Goal: Transaction & Acquisition: Purchase product/service

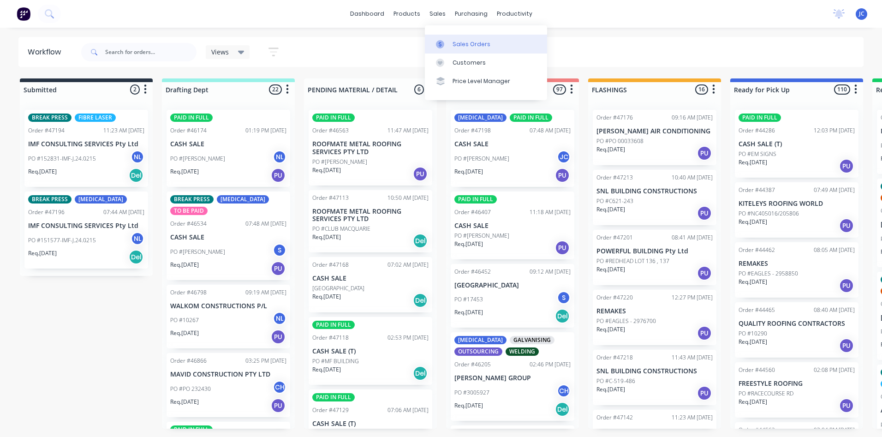
click at [451, 44] on link "Sales Orders" at bounding box center [486, 44] width 122 height 18
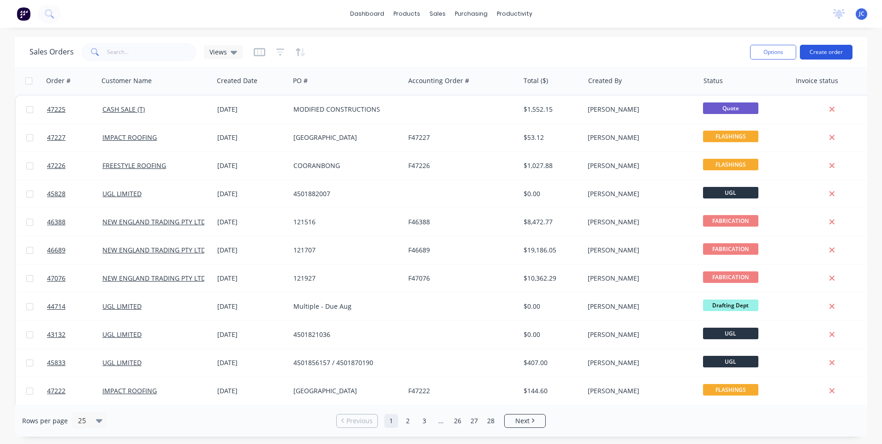
click at [821, 52] on button "Create order" at bounding box center [826, 52] width 53 height 15
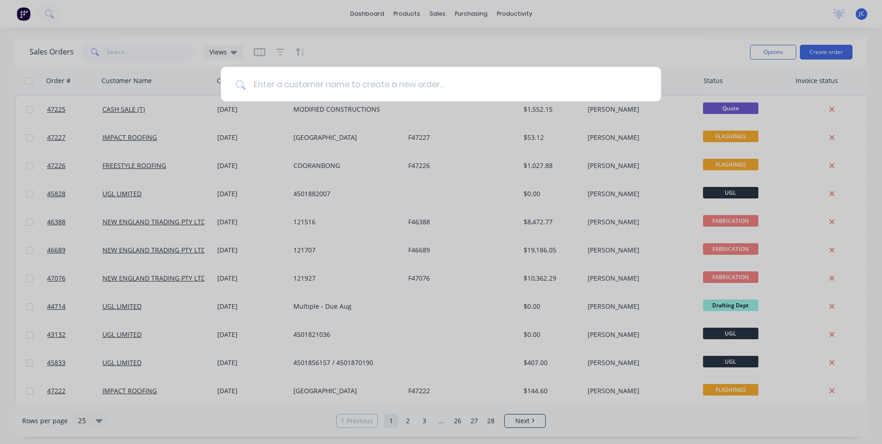
click at [388, 86] on input at bounding box center [446, 84] width 400 height 35
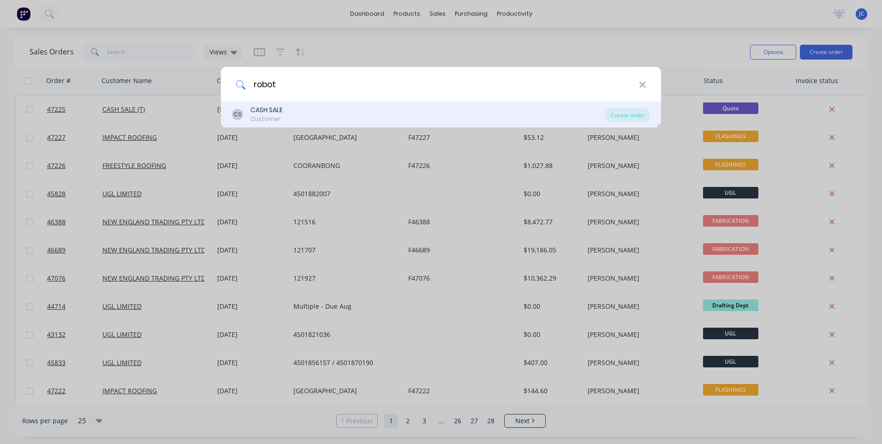
type input "robot"
click at [263, 107] on div "CASH SALE" at bounding box center [267, 110] width 32 height 10
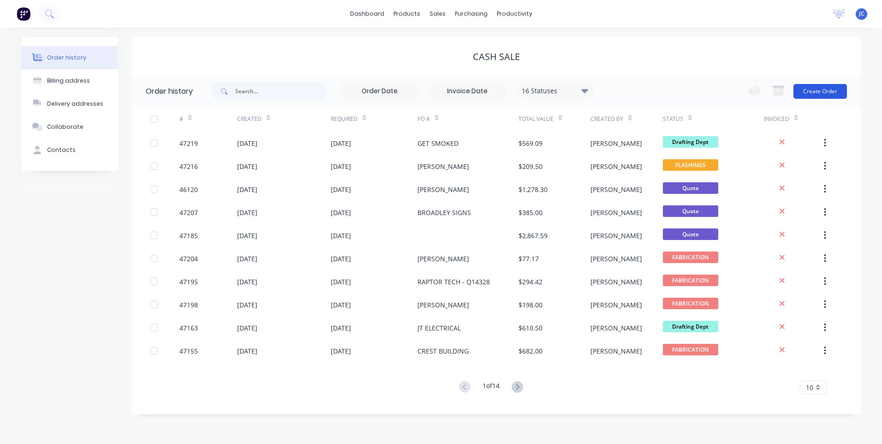
click at [814, 87] on button "Create Order" at bounding box center [821, 91] width 54 height 15
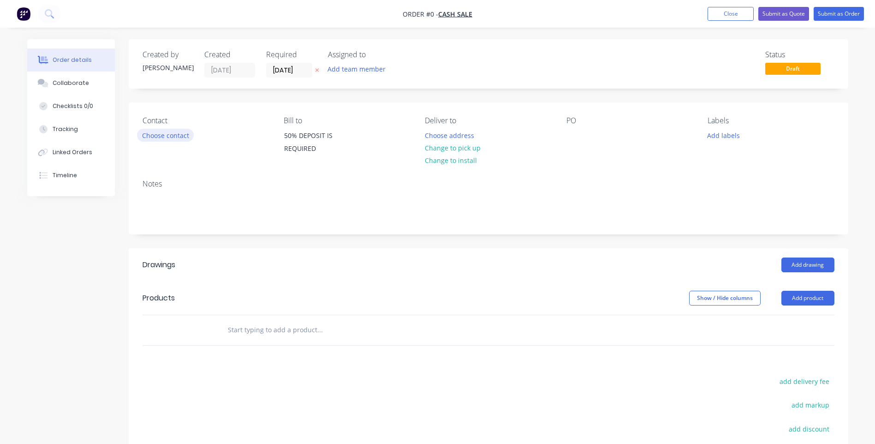
click at [173, 135] on button "Choose contact" at bounding box center [165, 135] width 57 height 12
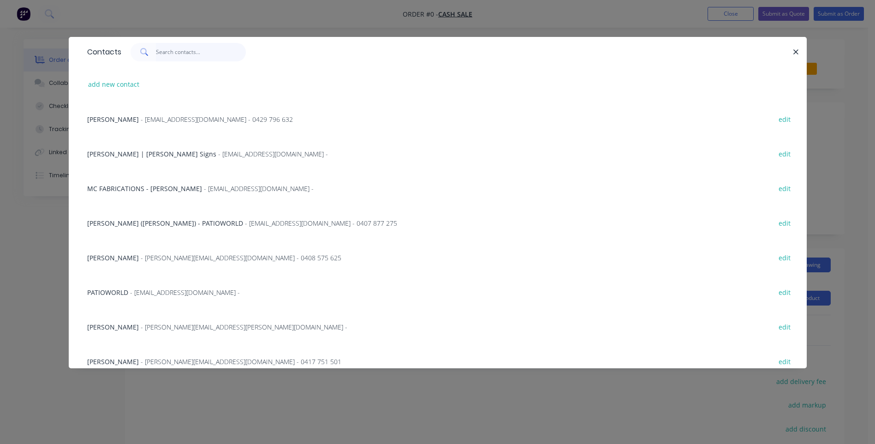
click at [181, 53] on input "text" at bounding box center [201, 52] width 90 height 18
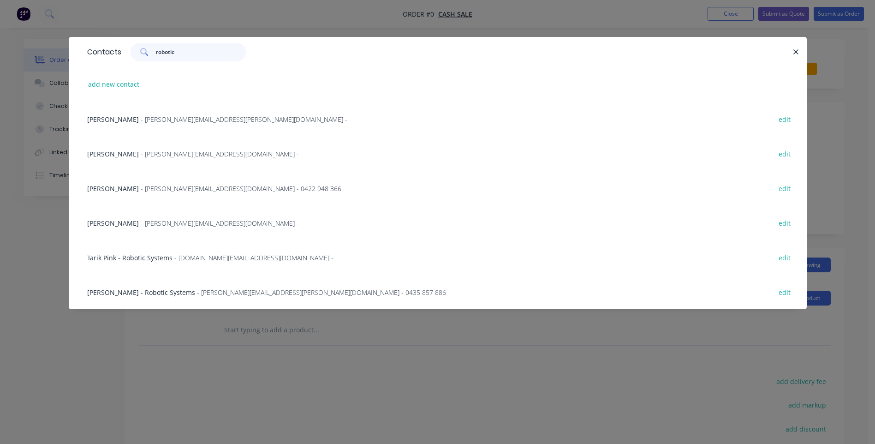
type input "robotic"
click at [152, 258] on span "Tarik Pink - Robotic Systems" at bounding box center [129, 257] width 85 height 9
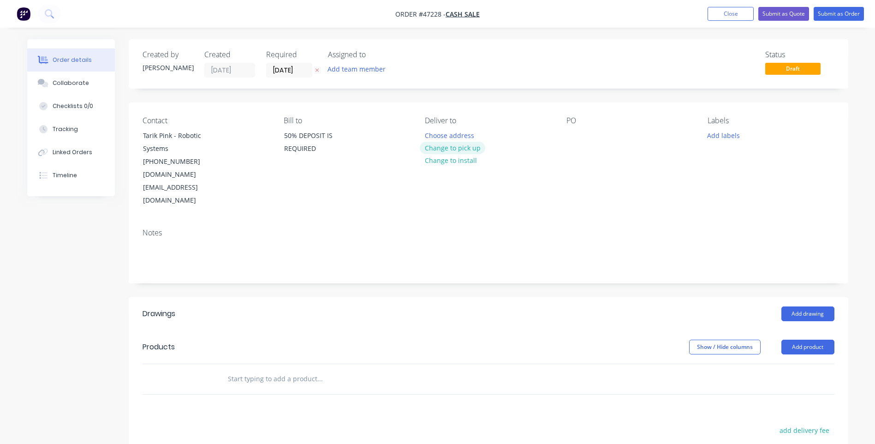
click at [450, 150] on button "Change to pick up" at bounding box center [453, 148] width 66 height 12
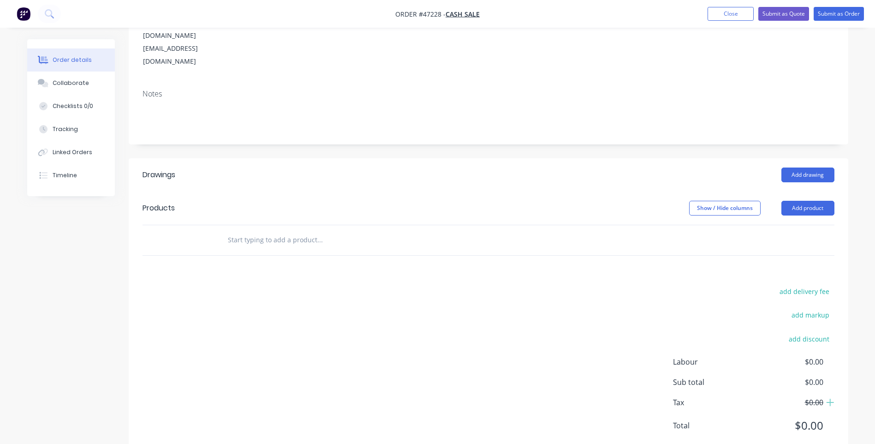
scroll to position [140, 0]
click at [793, 200] on button "Add product" at bounding box center [808, 207] width 53 height 15
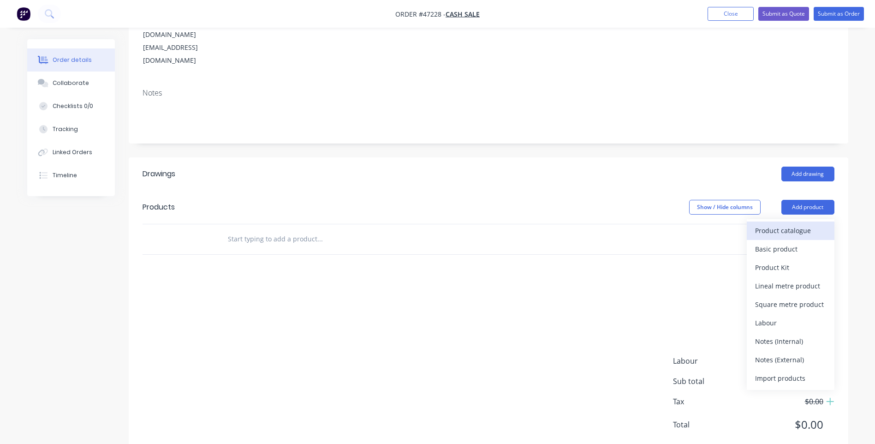
click at [777, 224] on div "Product catalogue" at bounding box center [790, 230] width 71 height 13
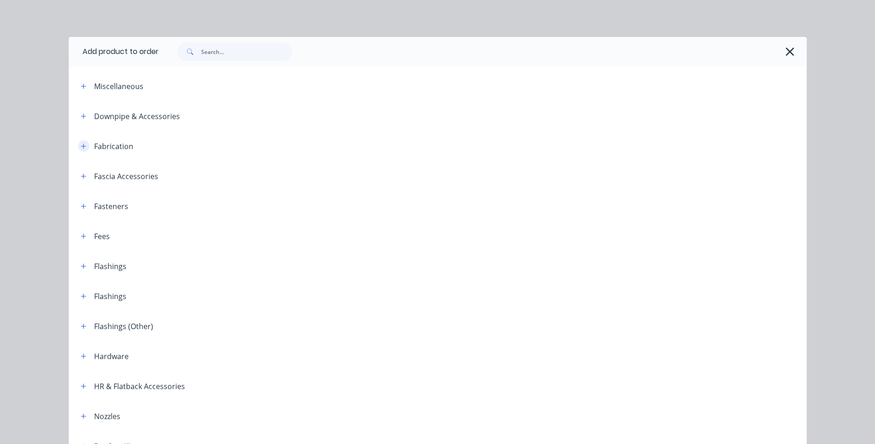
click at [81, 145] on icon "button" at bounding box center [83, 145] width 5 height 5
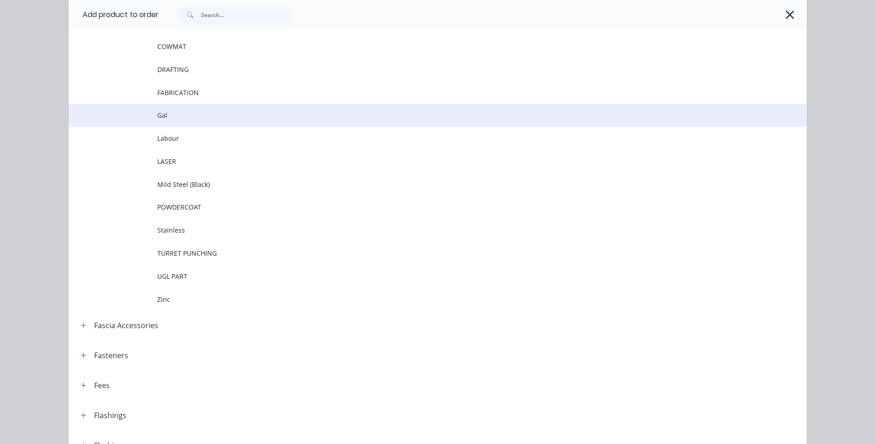
scroll to position [185, 0]
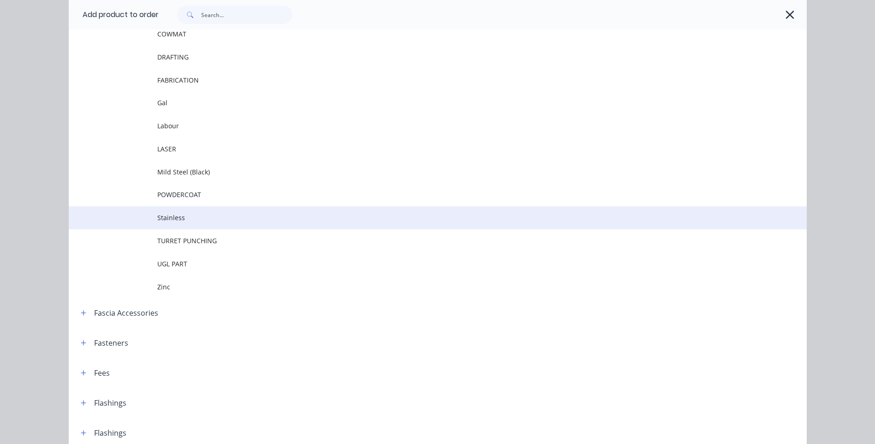
click at [189, 219] on span "Stainless" at bounding box center [417, 218] width 520 height 10
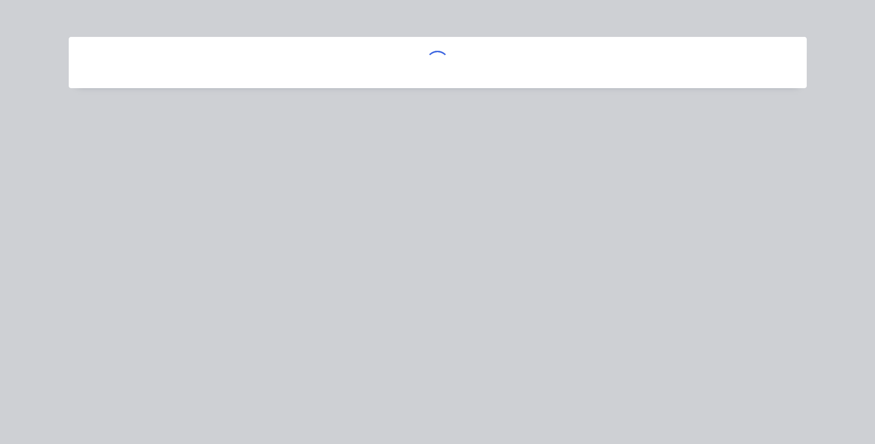
scroll to position [0, 0]
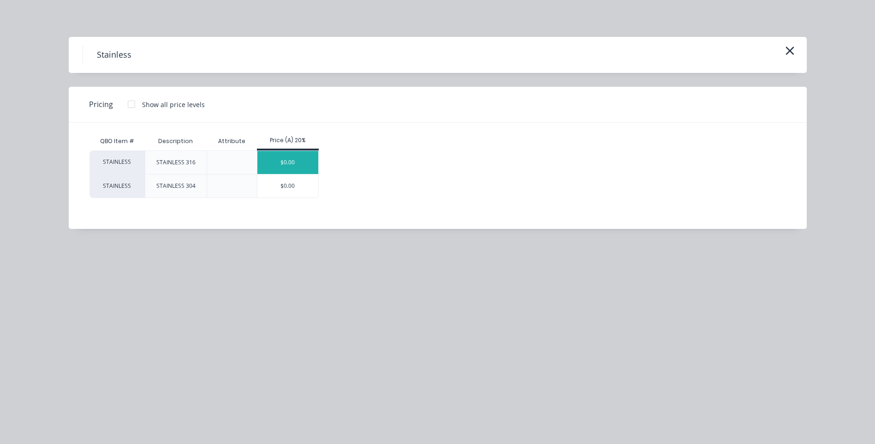
click at [292, 161] on div "$0.00" at bounding box center [287, 162] width 61 height 23
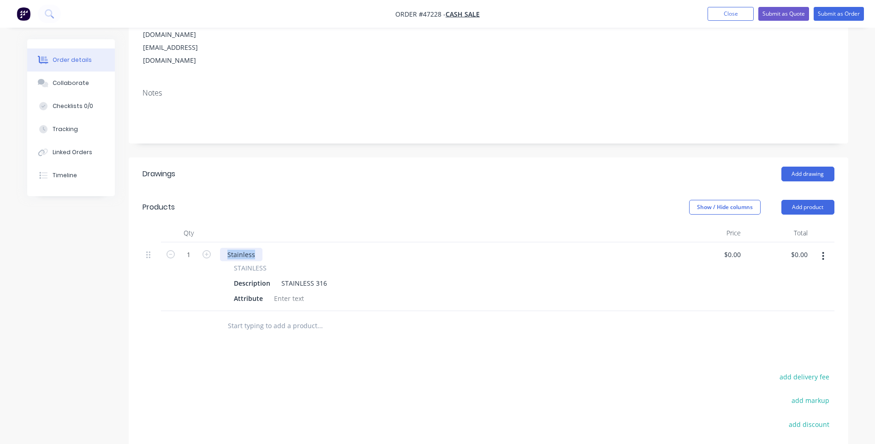
drag, startPoint x: 255, startPoint y: 230, endPoint x: 226, endPoint y: 231, distance: 29.5
click at [226, 248] on div "Stainless" at bounding box center [241, 254] width 42 height 13
click at [252, 248] on div "Stainless" at bounding box center [241, 254] width 42 height 13
click at [228, 248] on div "Stainless" at bounding box center [241, 254] width 42 height 13
click at [233, 248] on div "3Stainless" at bounding box center [243, 254] width 46 height 13
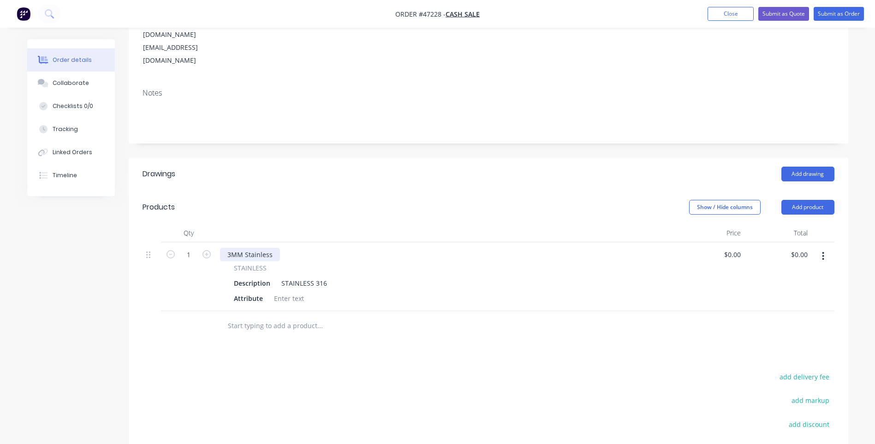
click at [271, 248] on div "3MM Stainless" at bounding box center [250, 254] width 60 height 13
click at [298, 248] on div "3MM STAINLESS STEEL 2B" at bounding box center [267, 254] width 95 height 13
click at [337, 248] on div "3MM STAINLESS STEEL 316 2B" at bounding box center [447, 254] width 454 height 13
click at [259, 263] on span "STAINLESS" at bounding box center [250, 268] width 33 height 10
click at [822, 248] on button "button" at bounding box center [824, 256] width 22 height 17
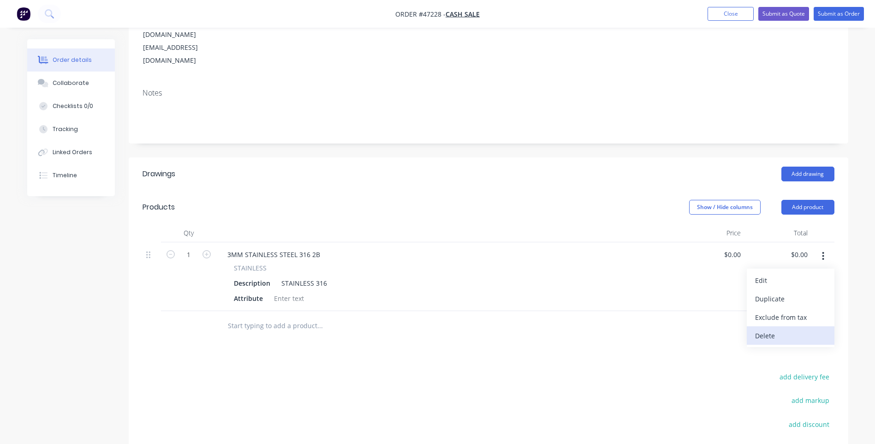
click at [764, 329] on div "Delete" at bounding box center [790, 335] width 71 height 13
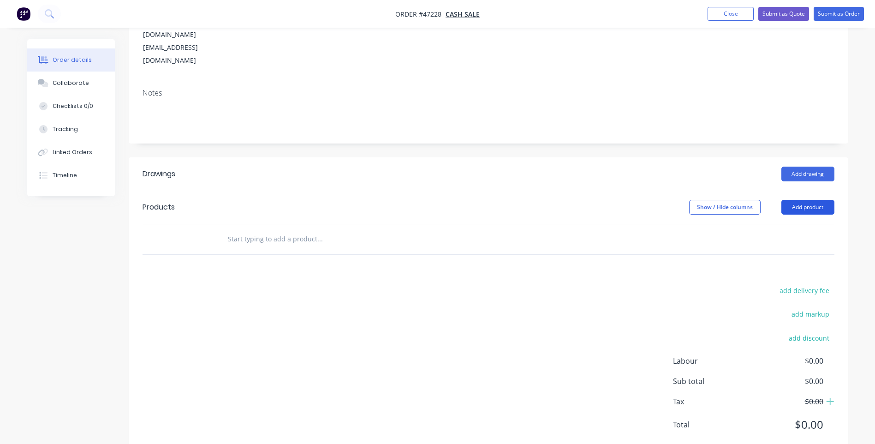
click at [810, 200] on button "Add product" at bounding box center [808, 207] width 53 height 15
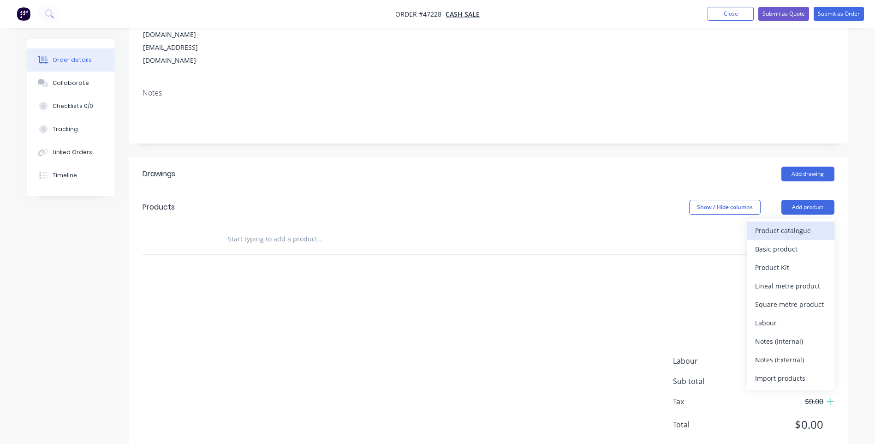
click at [775, 224] on div "Product catalogue" at bounding box center [790, 230] width 71 height 13
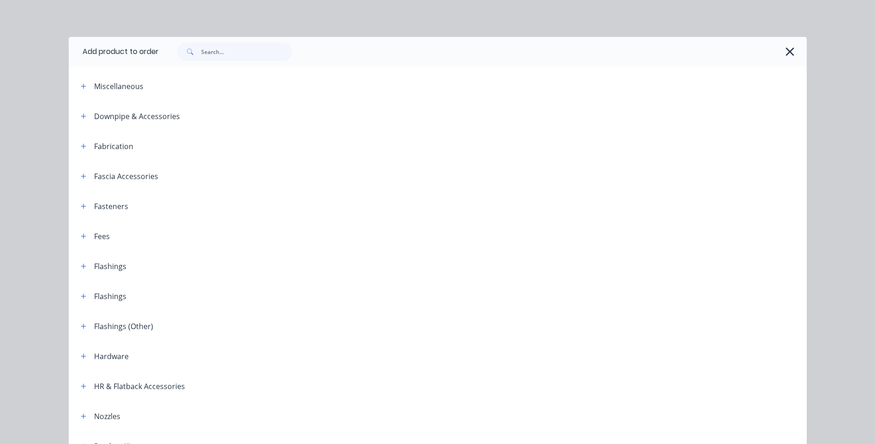
scroll to position [46, 0]
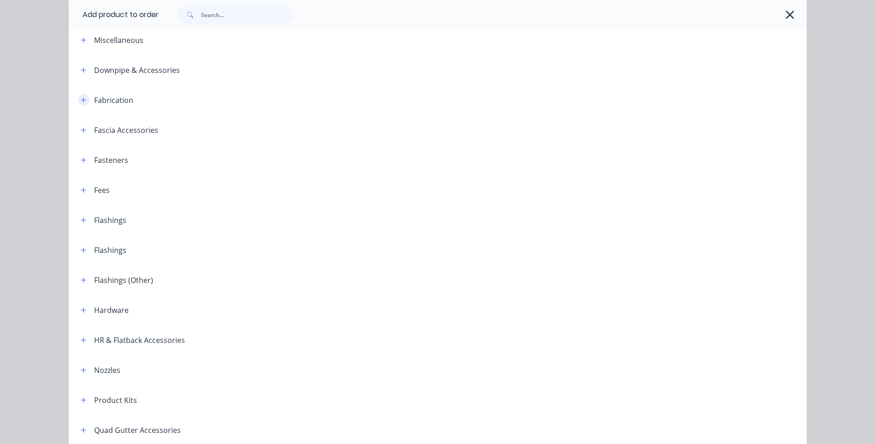
click at [82, 95] on button "button" at bounding box center [84, 100] width 12 height 12
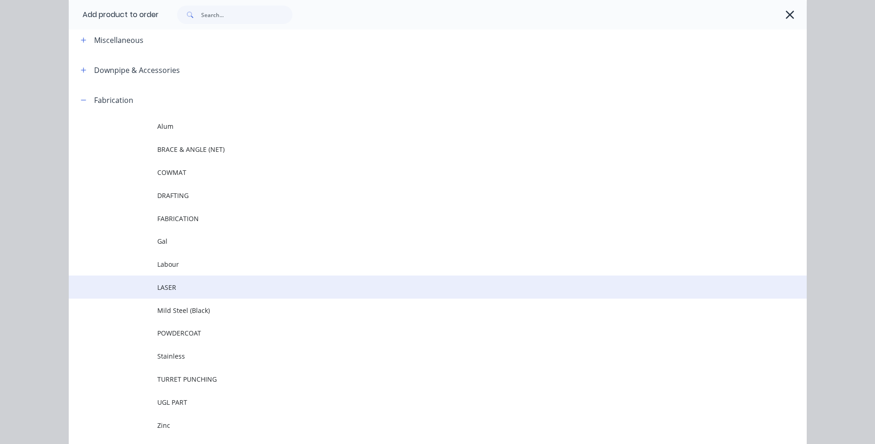
click at [177, 282] on span "LASER" at bounding box center [417, 287] width 520 height 10
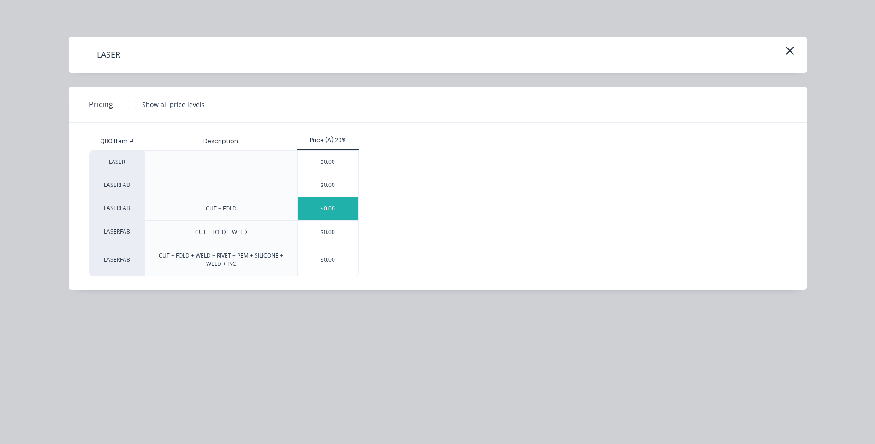
click at [333, 209] on div "$0.00" at bounding box center [328, 208] width 61 height 23
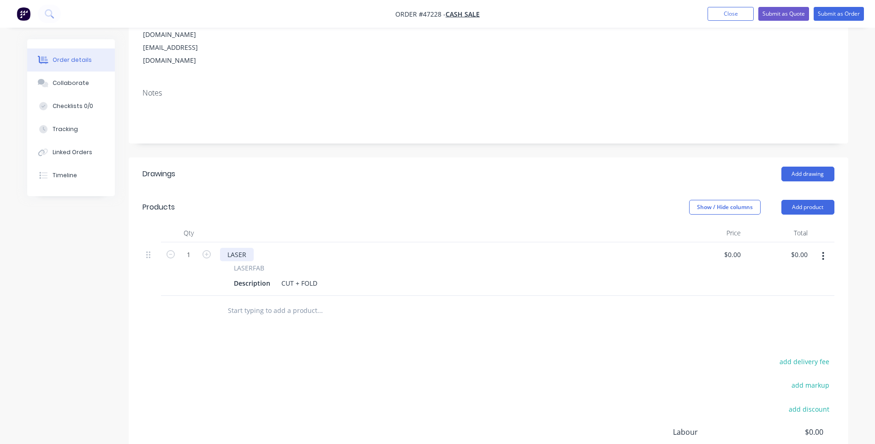
click at [243, 248] on div "LASER" at bounding box center [237, 254] width 34 height 13
drag, startPoint x: 249, startPoint y: 229, endPoint x: 222, endPoint y: 229, distance: 26.3
click at [222, 248] on div "LASER" at bounding box center [237, 254] width 34 height 13
click at [249, 276] on div "Description" at bounding box center [252, 282] width 44 height 13
click at [251, 276] on div "Description" at bounding box center [252, 282] width 44 height 13
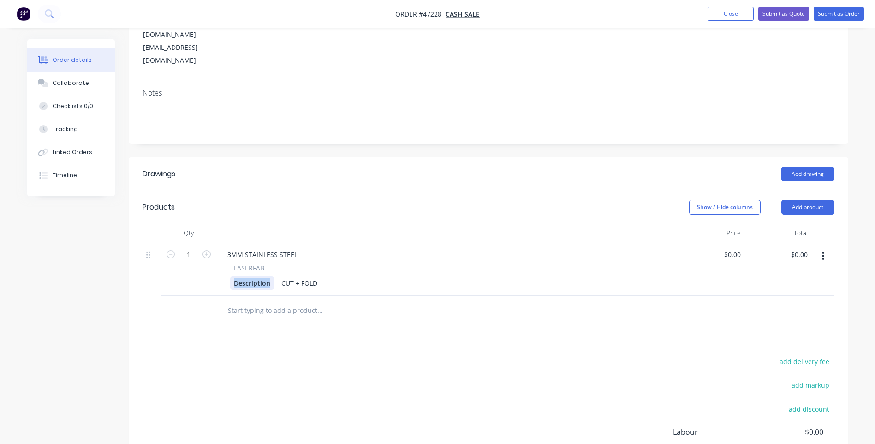
click at [251, 276] on div "Description" at bounding box center [252, 282] width 44 height 13
click at [252, 276] on div "Description" at bounding box center [252, 282] width 44 height 13
click at [305, 276] on div "ACTIVE BOOM MARKER" at bounding box center [269, 282] width 79 height 13
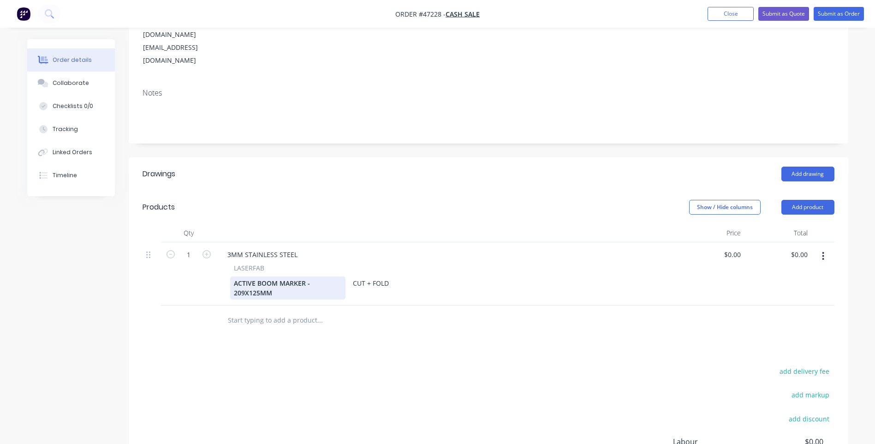
click at [249, 276] on div "ACTIVE BOOM MARKER - 209X125MM" at bounding box center [287, 287] width 115 height 23
click at [278, 276] on div "ACTIVE BOOM MARKER - 209x125MM" at bounding box center [287, 287] width 115 height 23
click at [461, 276] on div "ACTIVE BOOM MARKER - 209x125mm CUT + FOLD" at bounding box center [445, 287] width 430 height 23
type input "15"
click at [796, 248] on input "0.00" at bounding box center [803, 254] width 18 height 13
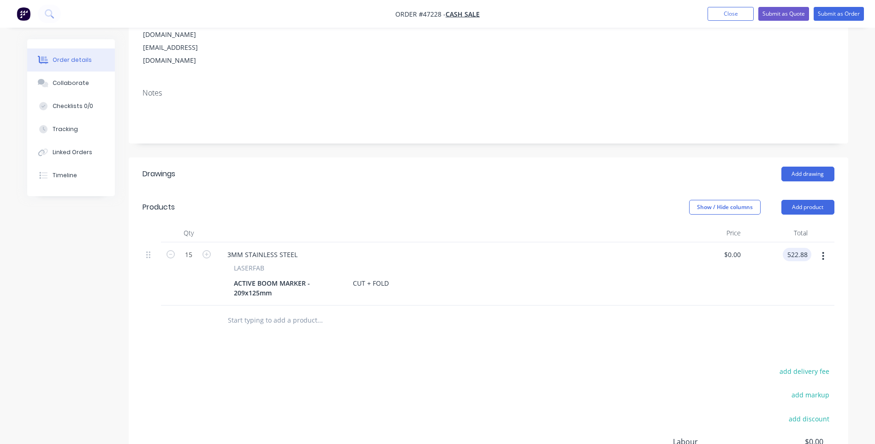
type input "522.88"
type input "$34.8587"
click at [750, 264] on div "$522.88 522.88" at bounding box center [778, 273] width 67 height 63
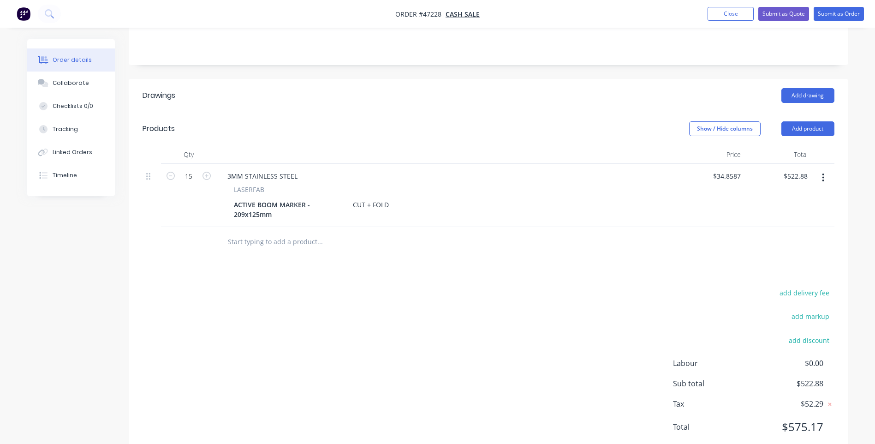
scroll to position [221, 0]
click at [795, 167] on input "522.88" at bounding box center [799, 173] width 25 height 13
type input "475.35"
type input "$31.69"
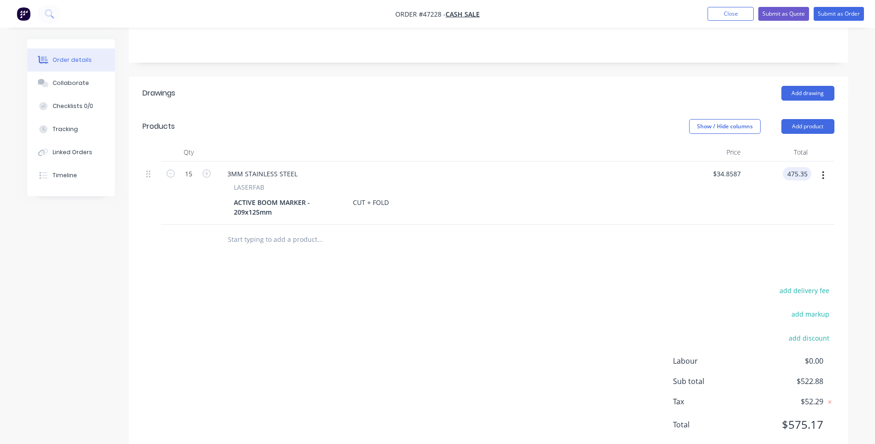
type input "$475.35"
click at [778, 225] on div at bounding box center [489, 240] width 692 height 30
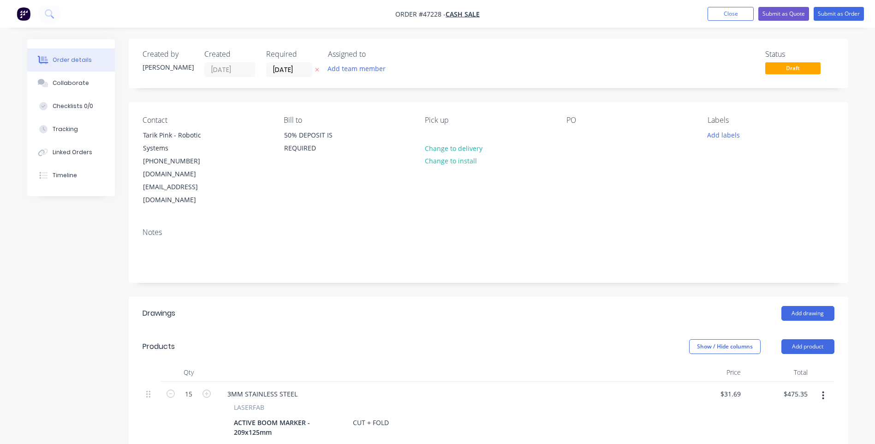
scroll to position [0, 0]
click at [804, 13] on button "Submit as Quote" at bounding box center [784, 14] width 51 height 14
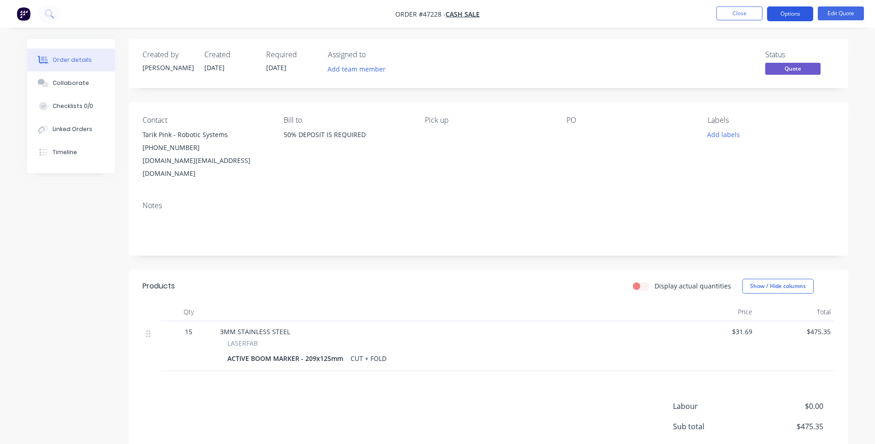
click at [805, 14] on button "Options" at bounding box center [790, 13] width 46 height 15
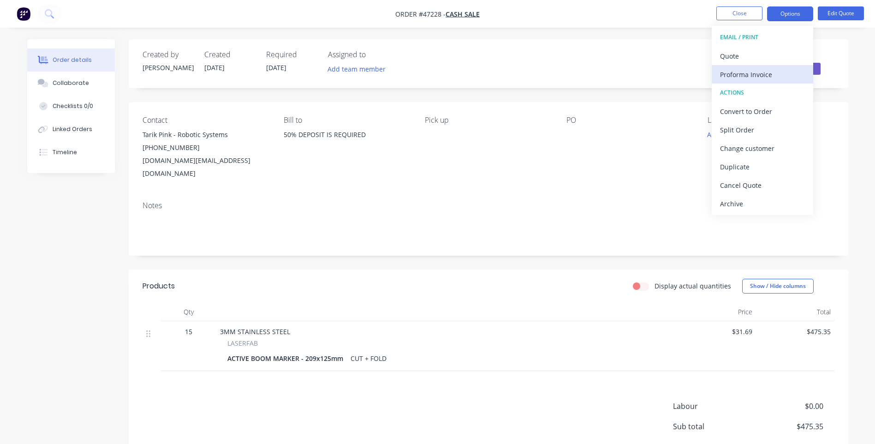
click at [753, 74] on div "Proforma Invoice" at bounding box center [762, 74] width 85 height 13
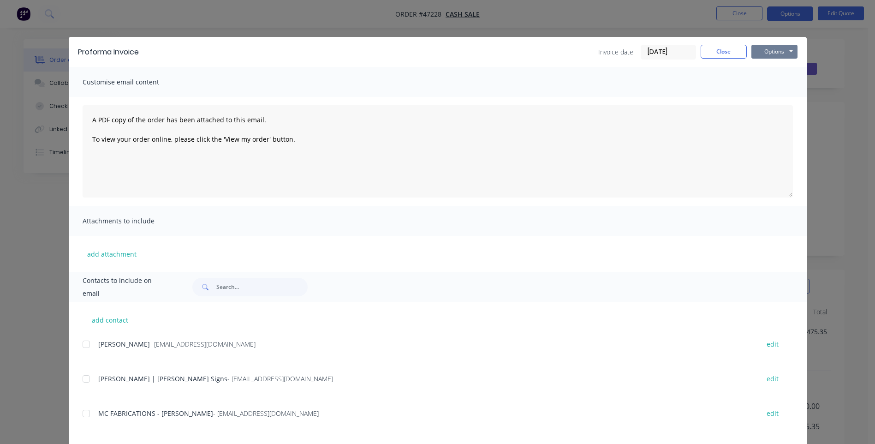
click at [792, 49] on button "Options" at bounding box center [775, 52] width 46 height 14
click at [777, 82] on button "Print" at bounding box center [781, 83] width 59 height 15
click at [726, 52] on button "Close" at bounding box center [724, 52] width 46 height 14
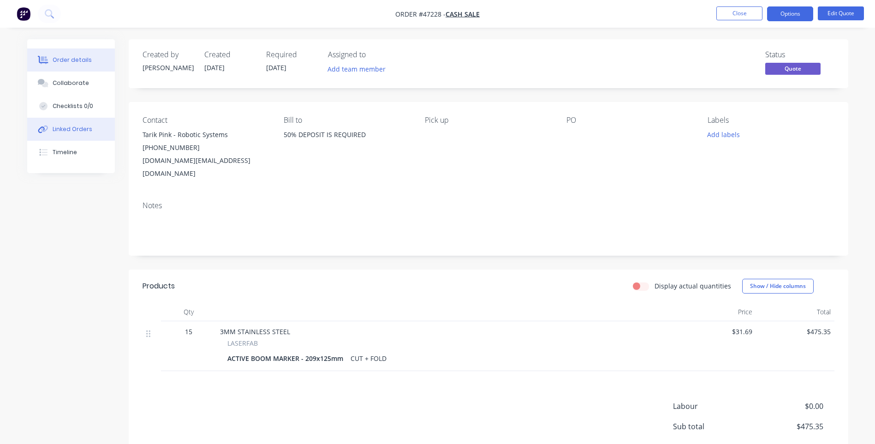
click at [78, 134] on button "Linked Orders" at bounding box center [71, 129] width 88 height 23
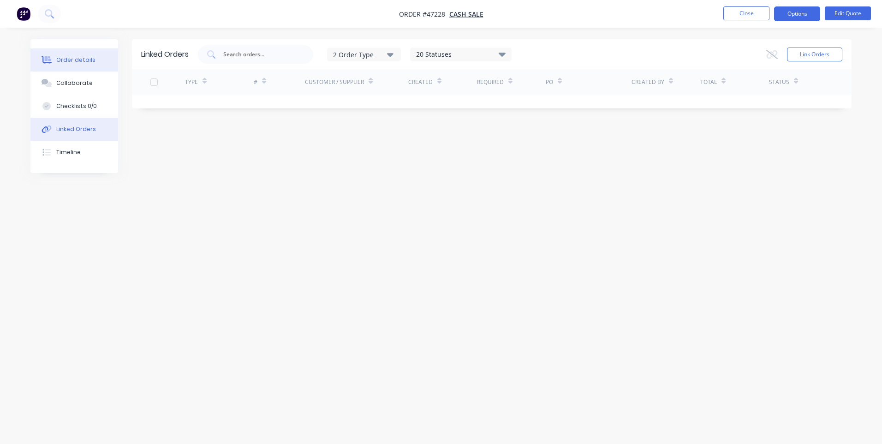
click at [51, 62] on icon at bounding box center [47, 60] width 11 height 8
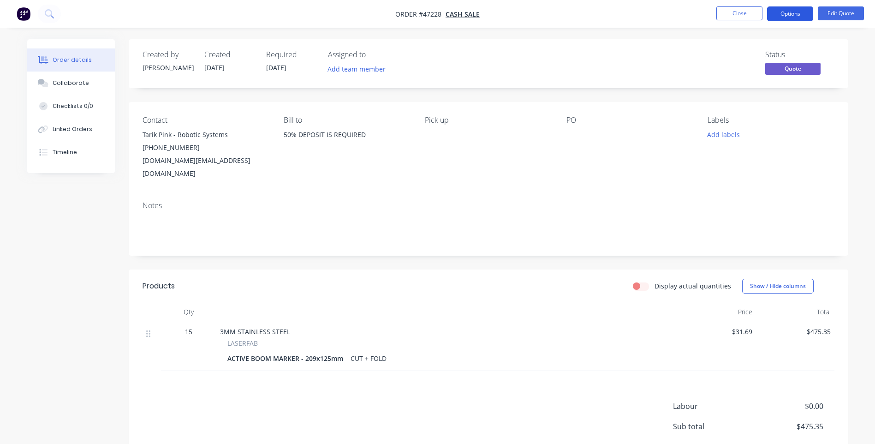
click at [802, 17] on button "Options" at bounding box center [790, 13] width 46 height 15
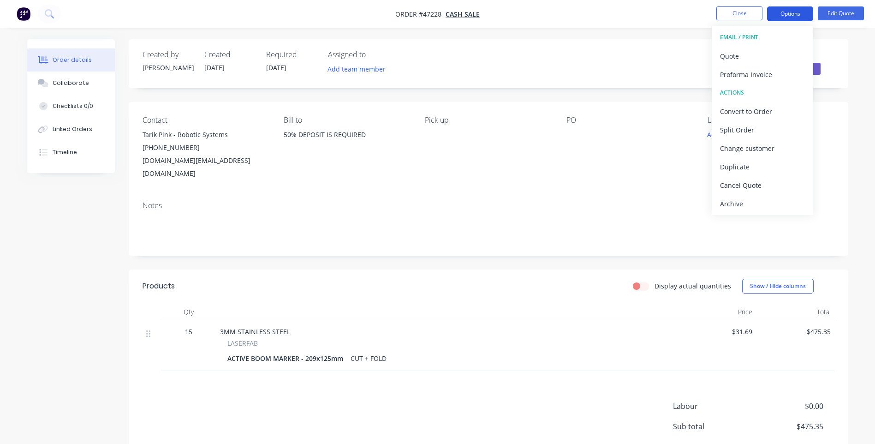
click at [799, 16] on button "Options" at bounding box center [790, 13] width 46 height 15
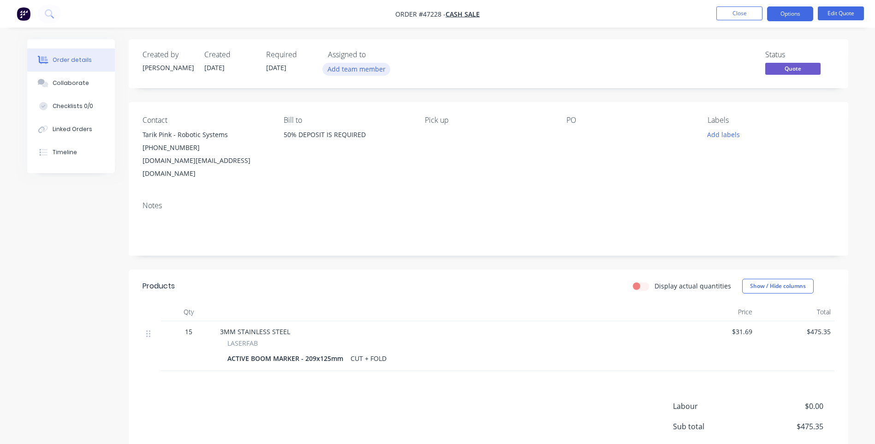
click at [365, 66] on button "Add team member" at bounding box center [357, 69] width 68 height 12
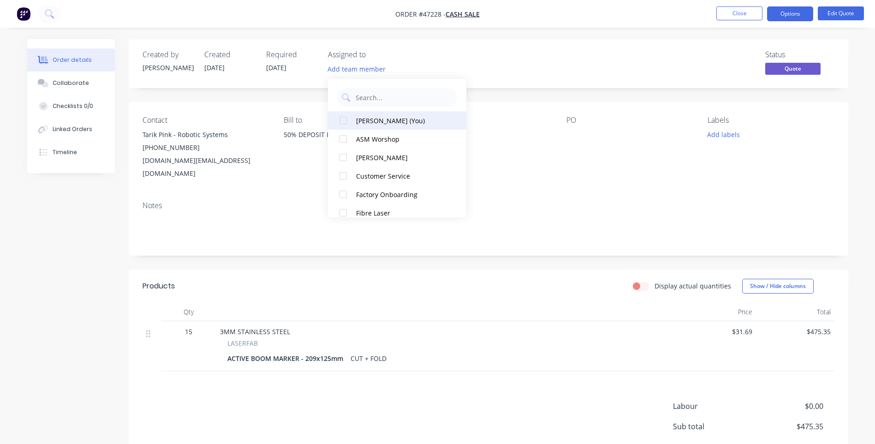
click at [342, 120] on div at bounding box center [343, 120] width 18 height 18
click at [418, 70] on div "JC" at bounding box center [374, 70] width 92 height 14
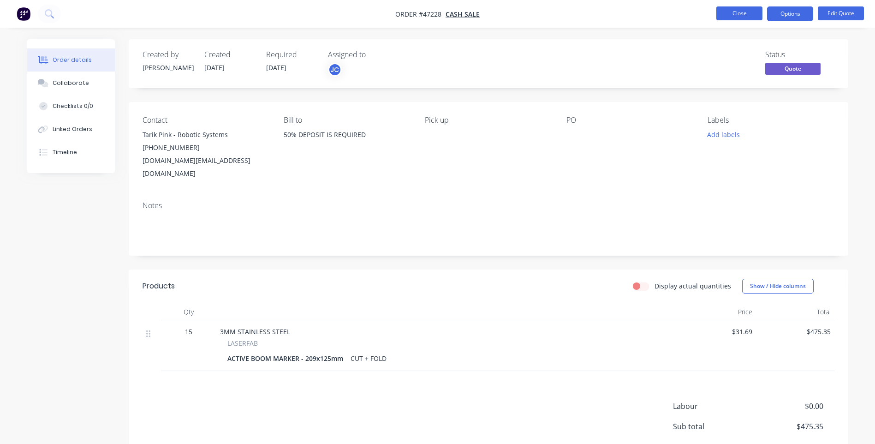
click at [736, 12] on button "Close" at bounding box center [740, 13] width 46 height 14
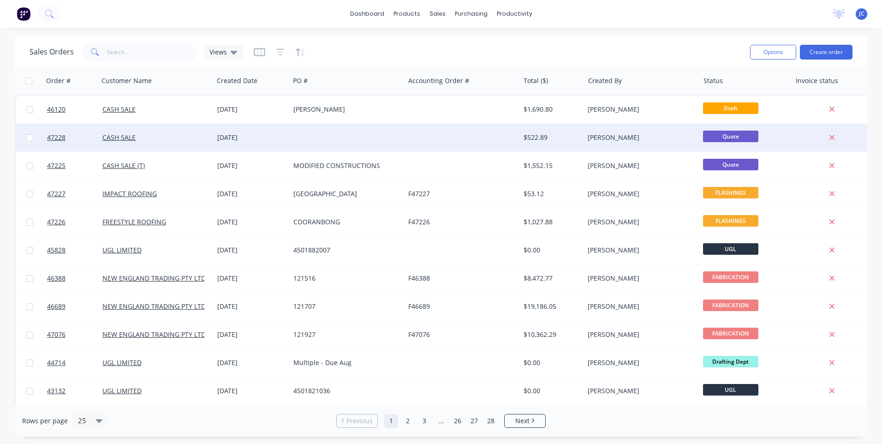
click at [341, 144] on div at bounding box center [347, 138] width 115 height 28
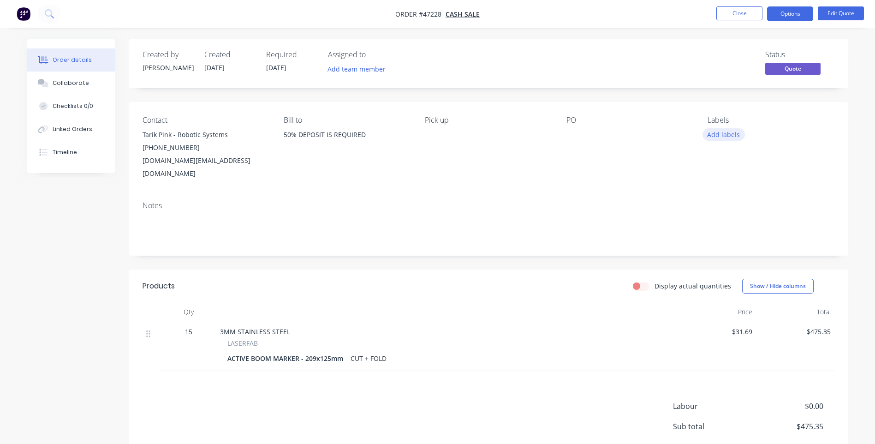
click at [729, 134] on button "Add labels" at bounding box center [724, 134] width 42 height 12
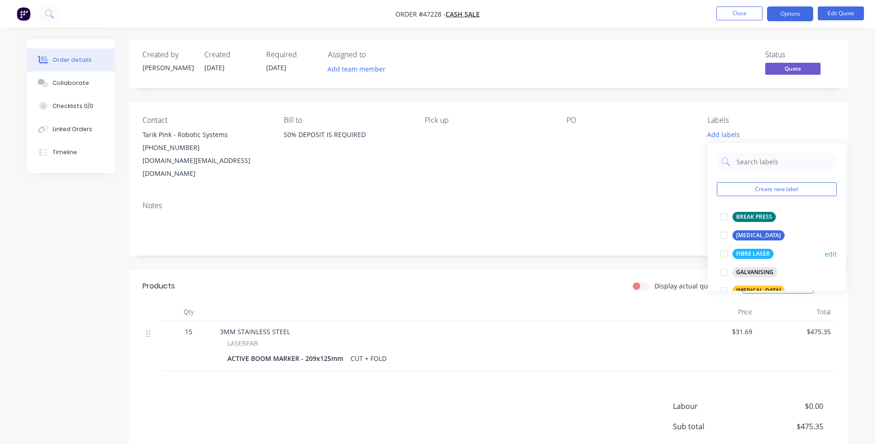
click at [728, 253] on div at bounding box center [724, 254] width 18 height 18
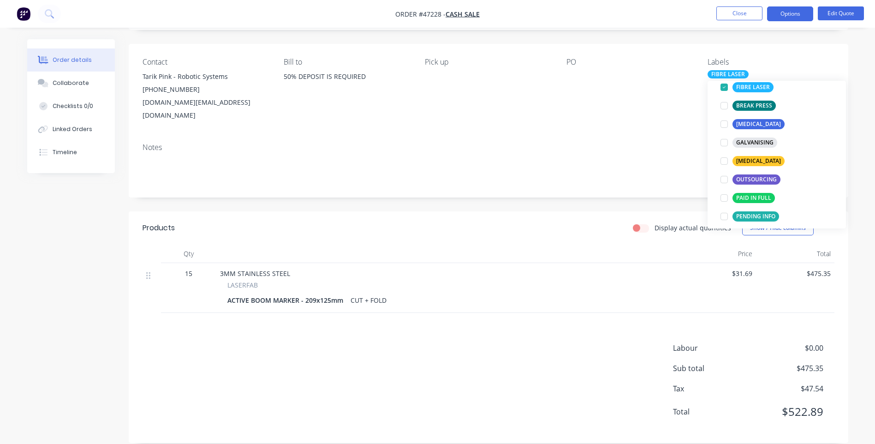
scroll to position [46, 0]
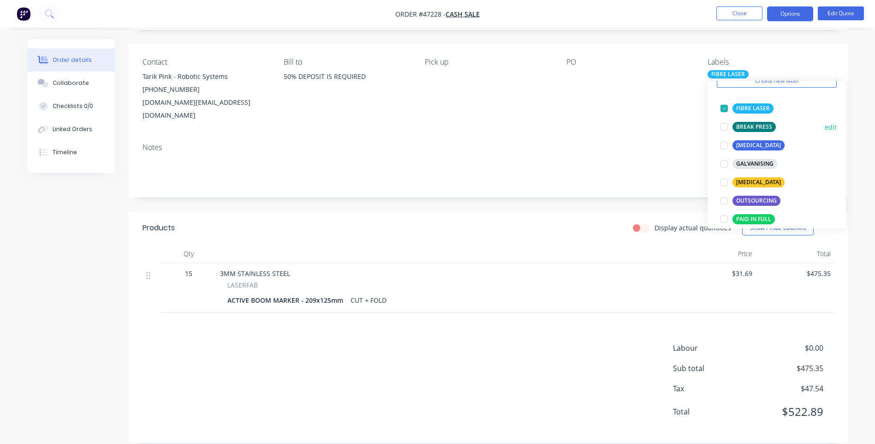
click at [725, 124] on div at bounding box center [724, 127] width 18 height 18
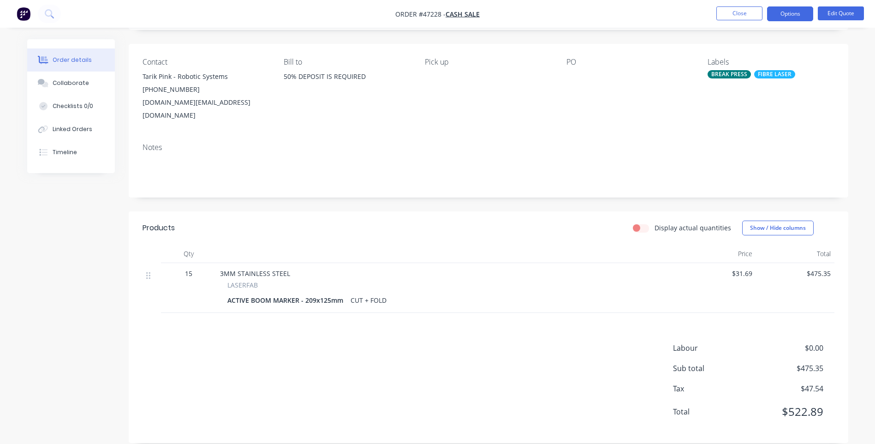
click at [667, 143] on div "Notes" at bounding box center [489, 147] width 692 height 9
click at [567, 78] on div at bounding box center [624, 76] width 115 height 13
click at [571, 61] on div "PO" at bounding box center [630, 62] width 126 height 9
click at [574, 71] on div at bounding box center [624, 76] width 115 height 13
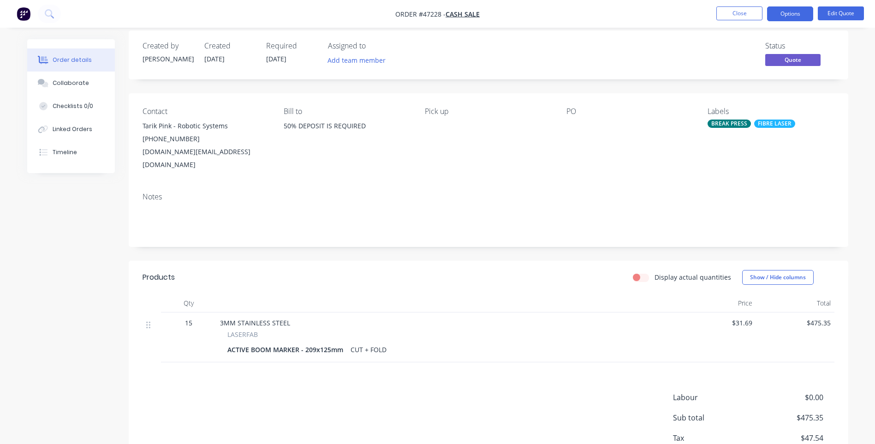
scroll to position [0, 0]
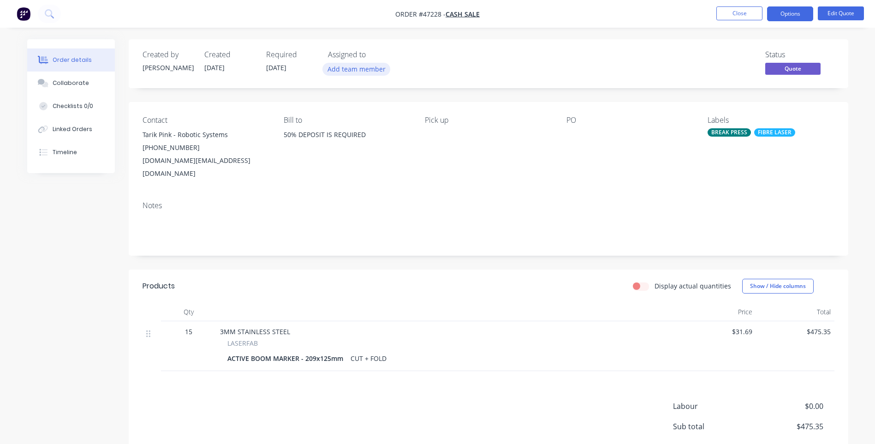
click at [335, 72] on button "Add team member" at bounding box center [357, 69] width 68 height 12
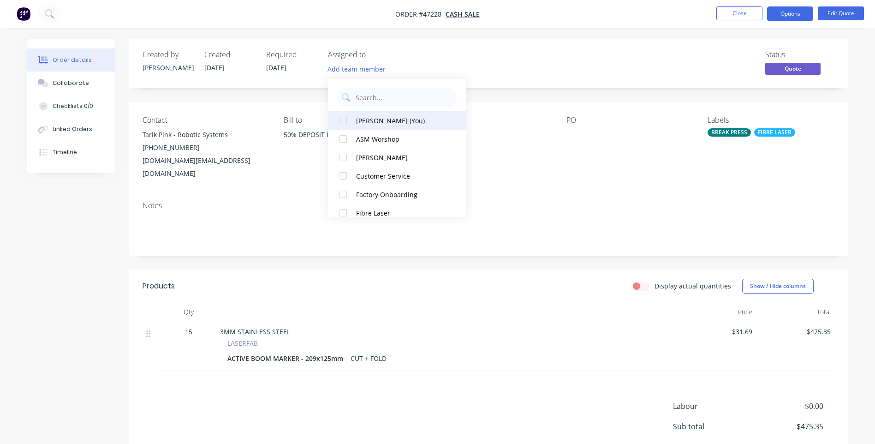
click at [347, 119] on div at bounding box center [343, 120] width 18 height 18
click at [518, 78] on div "Created by [PERSON_NAME] Created [DATE] Required [DATE] Assigned to JC Status Q…" at bounding box center [489, 63] width 720 height 49
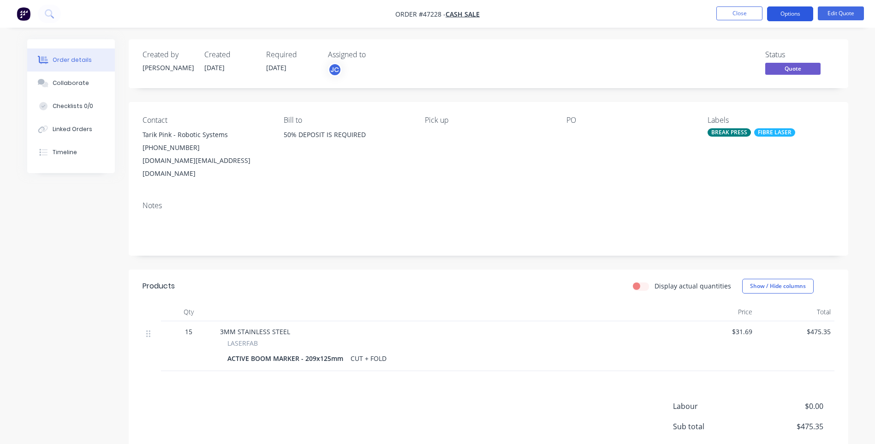
click at [787, 13] on button "Options" at bounding box center [790, 13] width 46 height 15
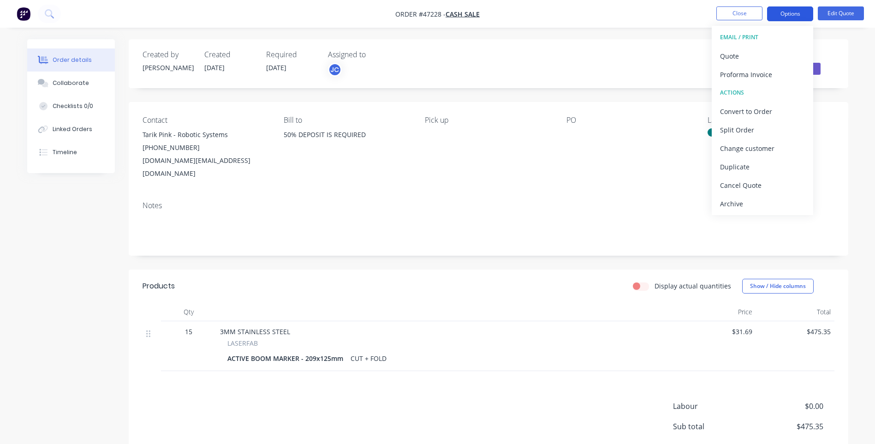
click at [787, 13] on button "Options" at bounding box center [790, 13] width 46 height 15
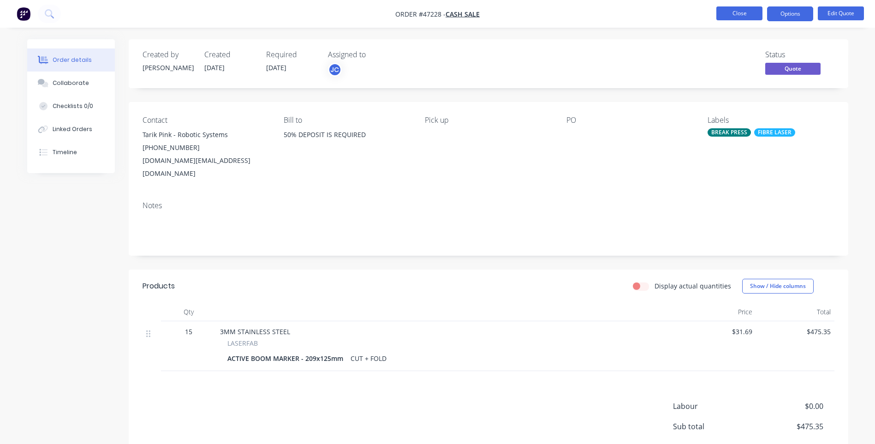
click at [741, 11] on button "Close" at bounding box center [740, 13] width 46 height 14
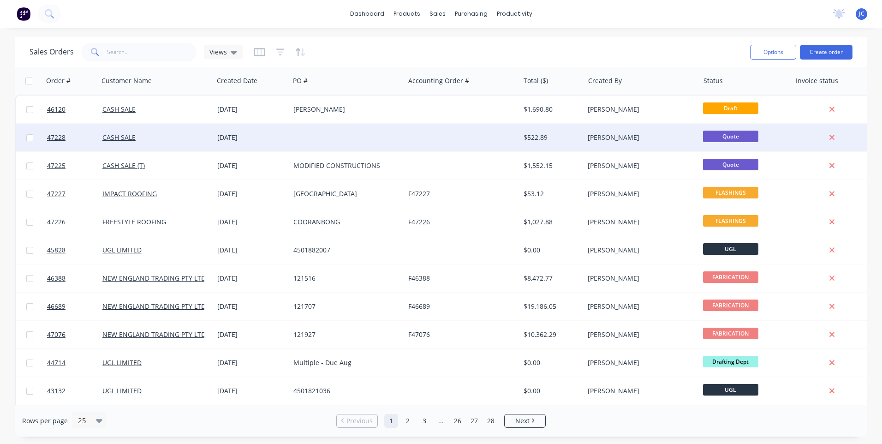
click at [327, 138] on div at bounding box center [347, 138] width 115 height 28
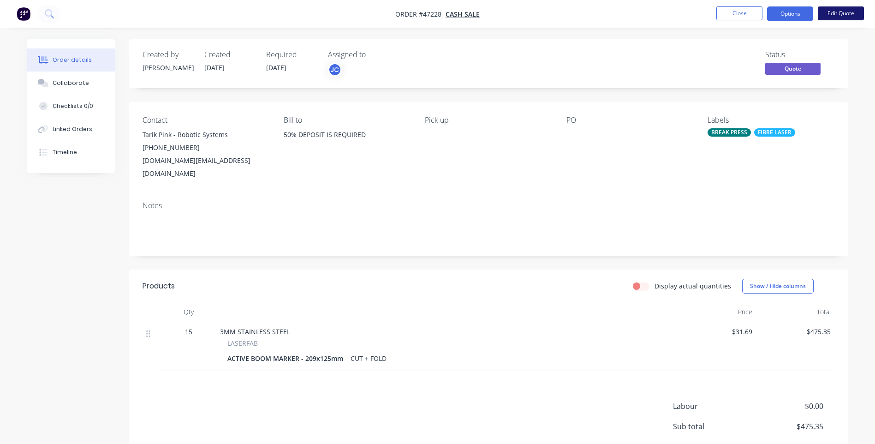
click at [835, 12] on button "Edit Quote" at bounding box center [841, 13] width 46 height 14
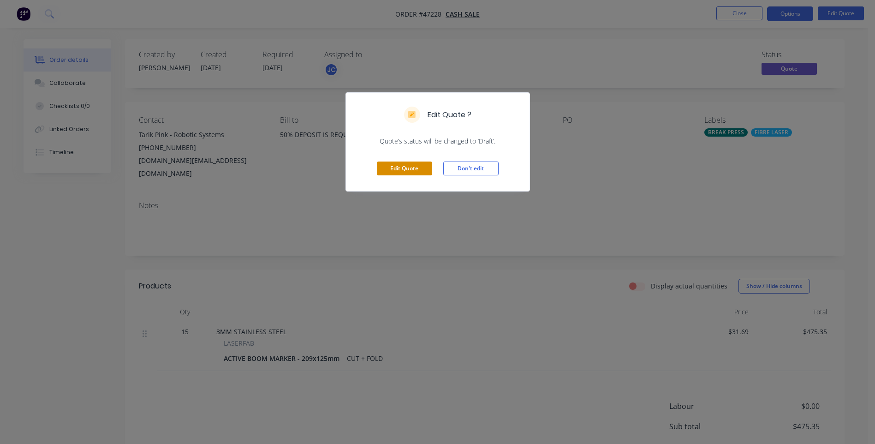
click at [403, 167] on button "Edit Quote" at bounding box center [404, 168] width 55 height 14
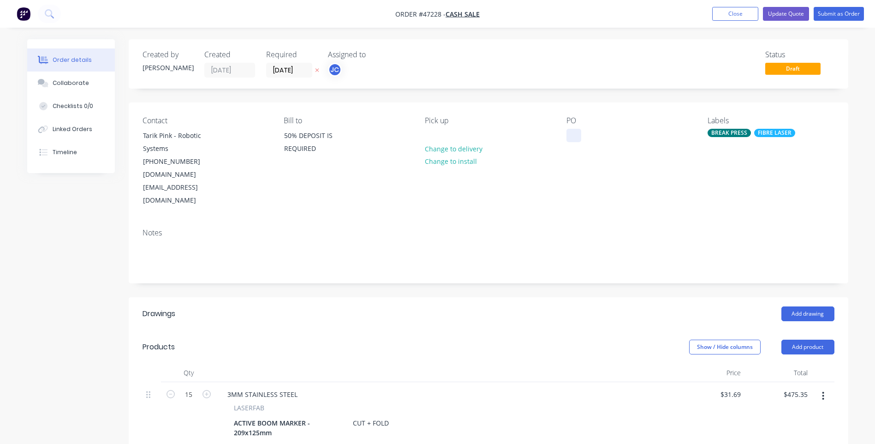
click at [578, 131] on div at bounding box center [574, 135] width 15 height 13
click at [571, 173] on div "PO Robotic Systems" at bounding box center [630, 161] width 126 height 91
click at [783, 12] on button "Update Quote" at bounding box center [786, 14] width 46 height 14
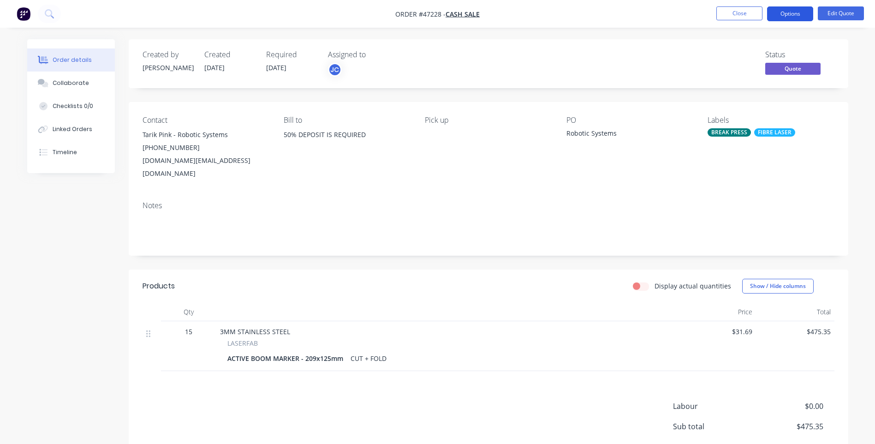
click at [772, 13] on button "Options" at bounding box center [790, 13] width 46 height 15
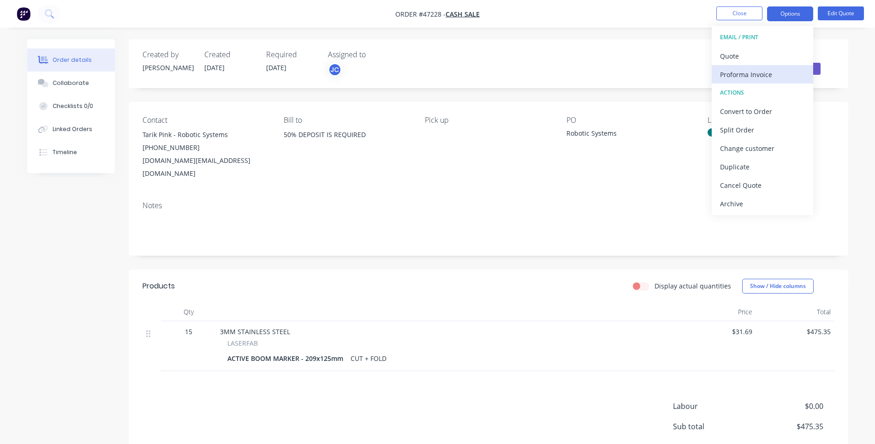
click at [745, 76] on div "Proforma Invoice" at bounding box center [762, 74] width 85 height 13
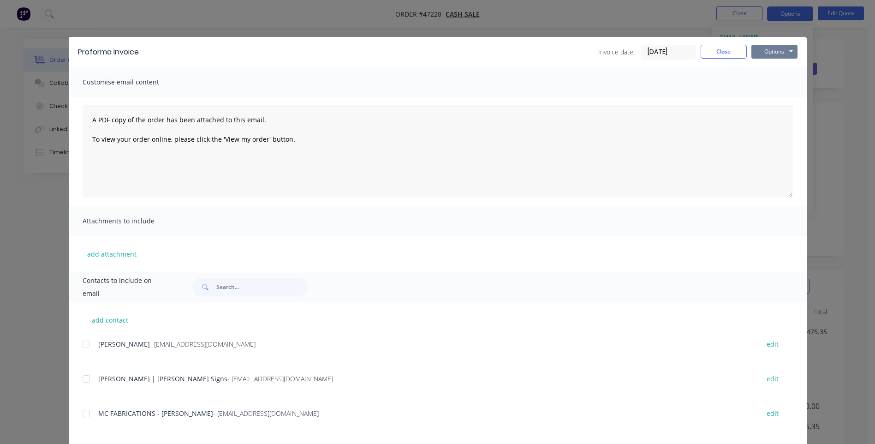
click at [764, 49] on button "Options" at bounding box center [775, 52] width 46 height 14
click at [782, 82] on button "Print" at bounding box center [781, 83] width 59 height 15
